Goal: Check status: Check status

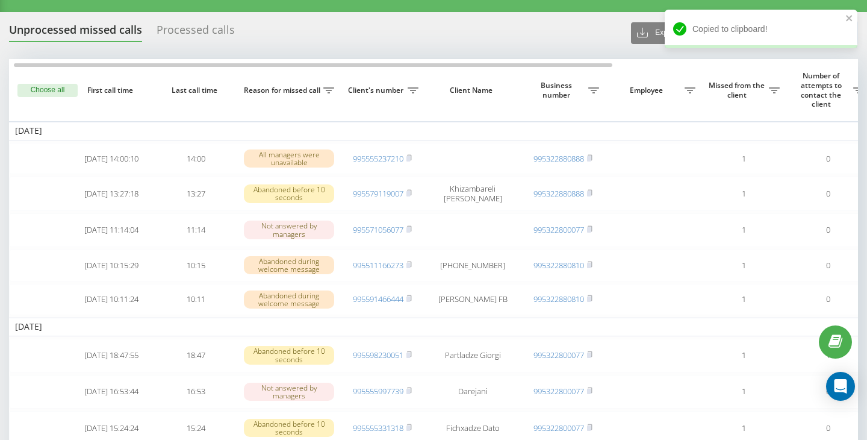
scroll to position [0, 7]
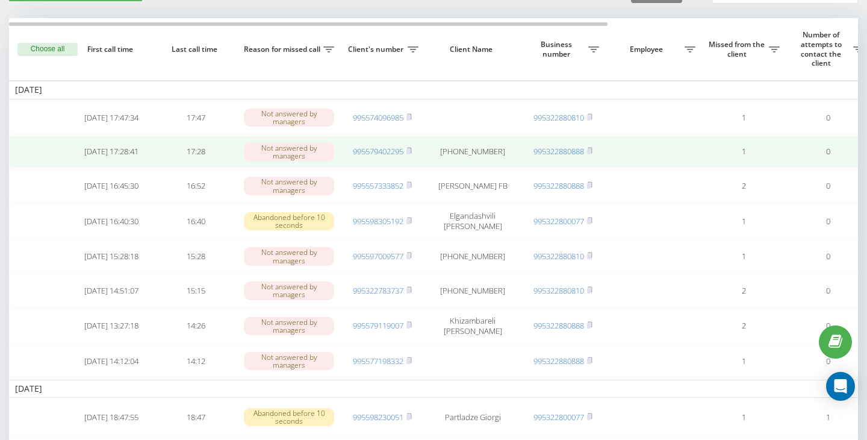
scroll to position [67, 0]
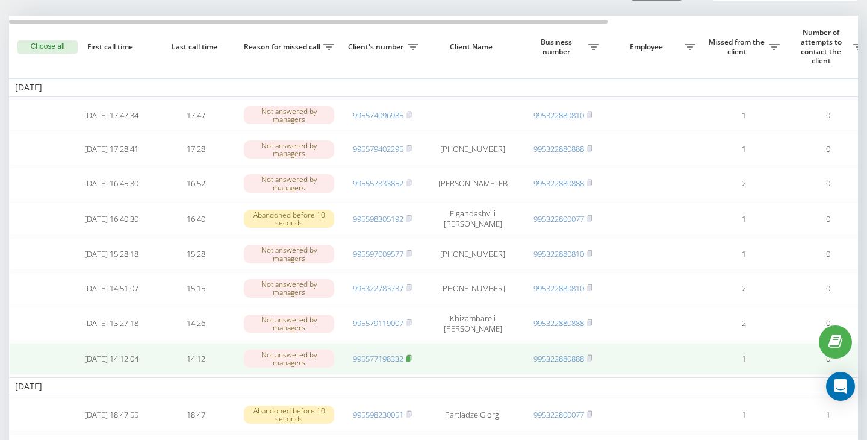
click at [410, 361] on rect at bounding box center [408, 358] width 4 height 5
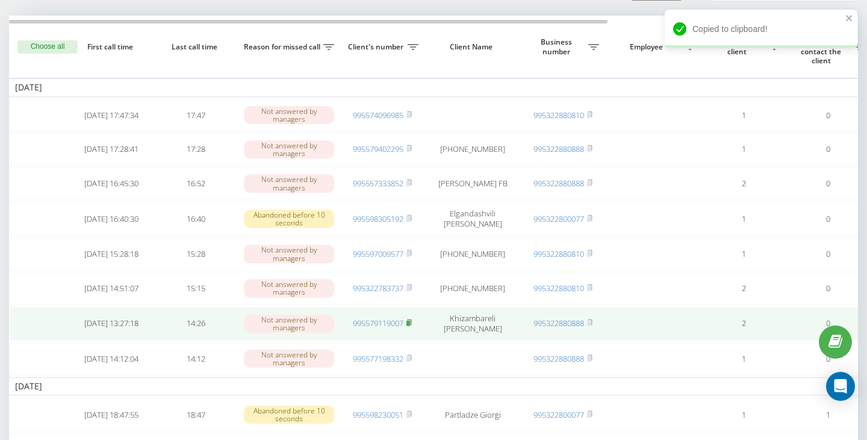
click at [410, 326] on rect at bounding box center [408, 322] width 4 height 5
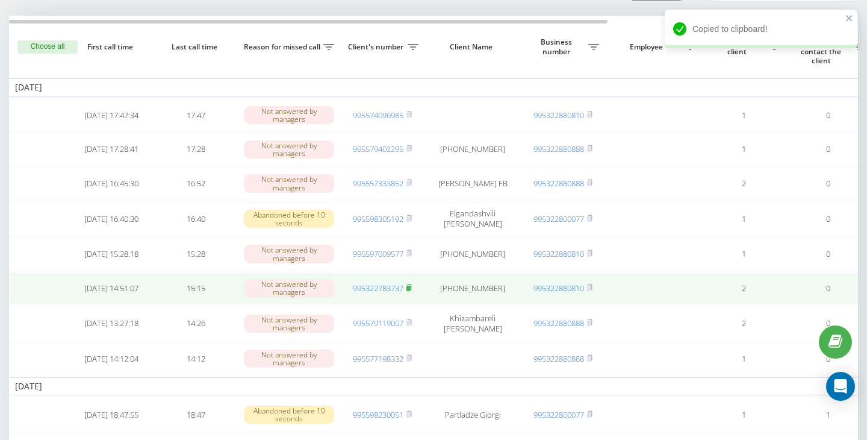
click at [411, 290] on icon at bounding box center [409, 286] width 4 height 5
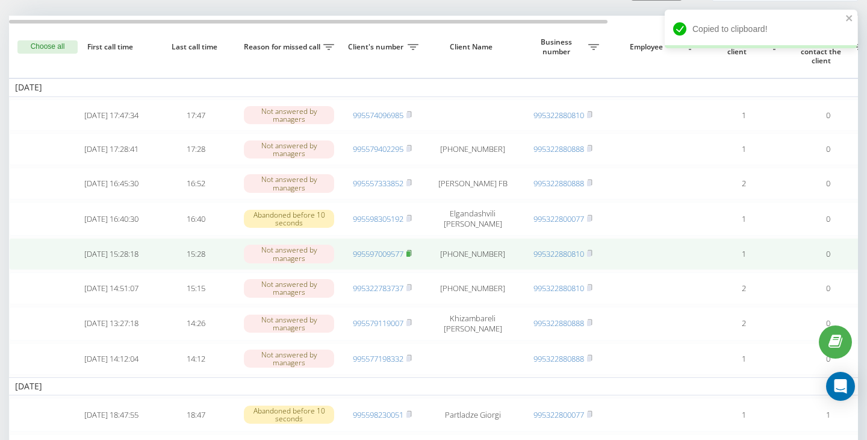
click at [410, 257] on rect at bounding box center [408, 253] width 4 height 5
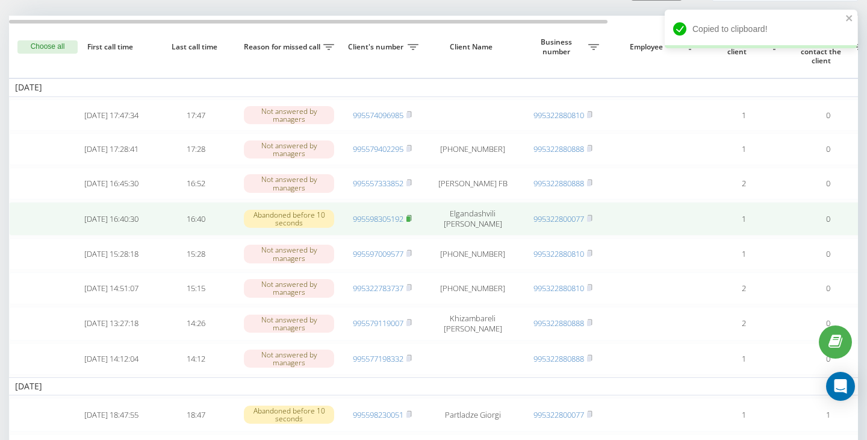
click at [410, 222] on rect at bounding box center [408, 218] width 4 height 5
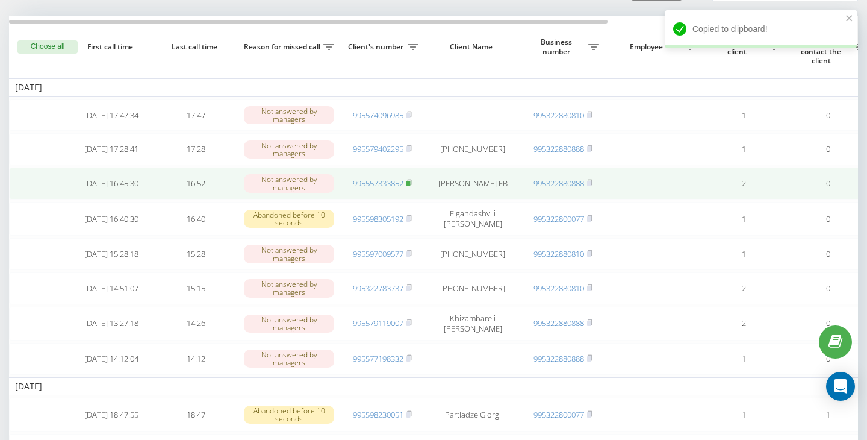
click at [412, 186] on icon at bounding box center [408, 182] width 5 height 7
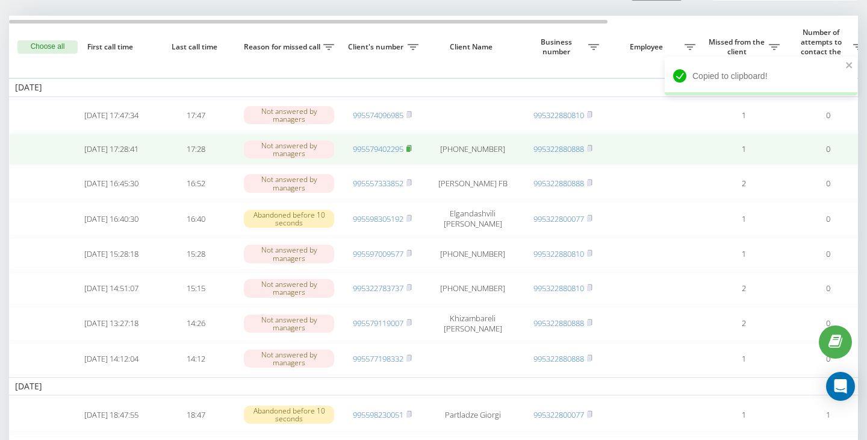
click at [411, 151] on icon at bounding box center [409, 147] width 4 height 5
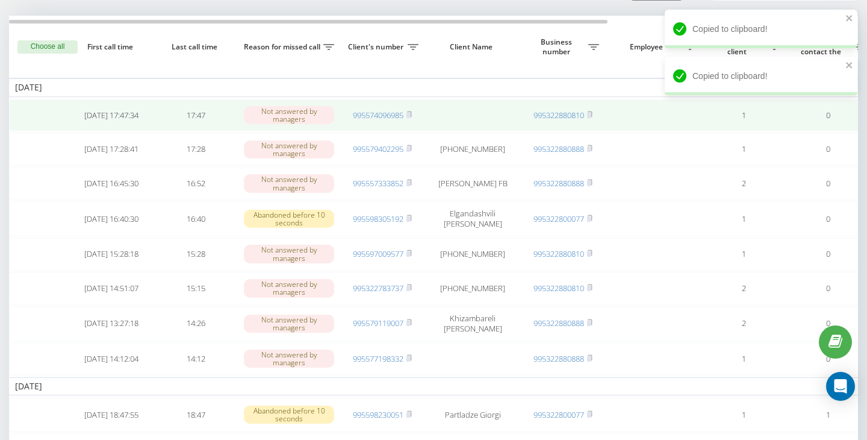
click at [413, 115] on td "995574096985" at bounding box center [382, 115] width 84 height 32
click at [410, 116] on rect at bounding box center [408, 115] width 4 height 5
